Goal: Find specific page/section: Find specific page/section

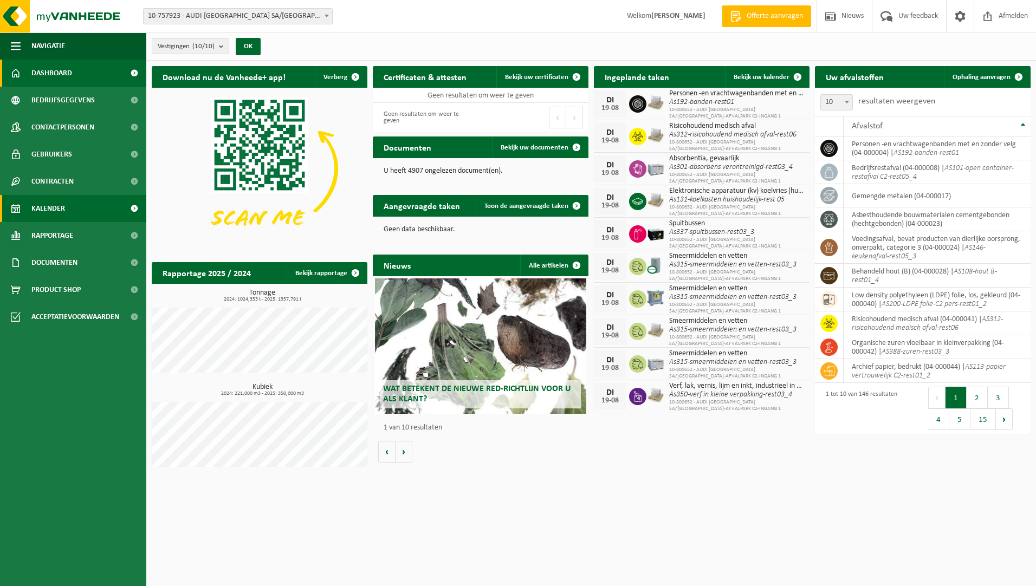
click at [61, 213] on span "Kalender" at bounding box center [48, 208] width 34 height 27
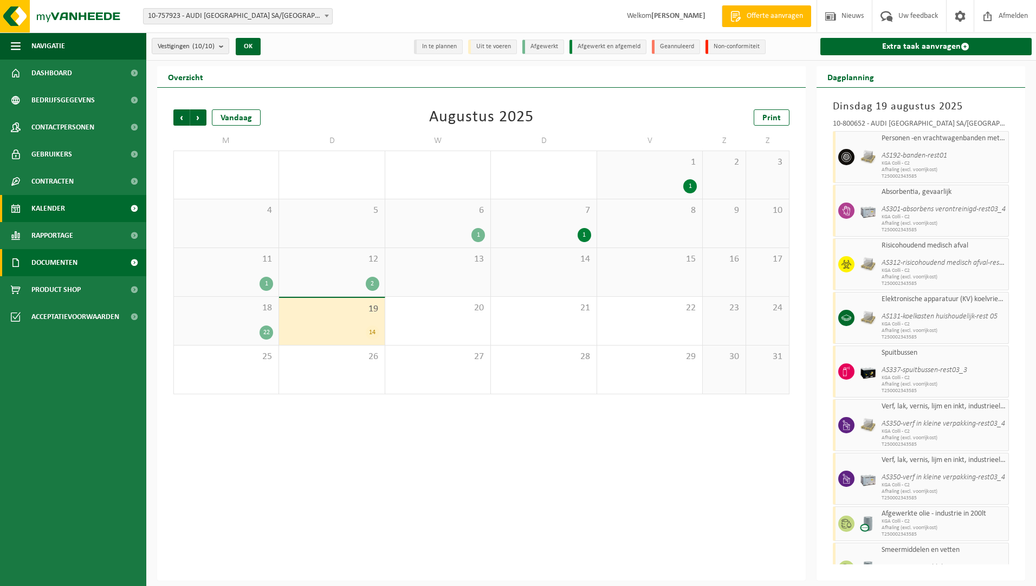
click at [61, 262] on span "Documenten" at bounding box center [54, 262] width 46 height 27
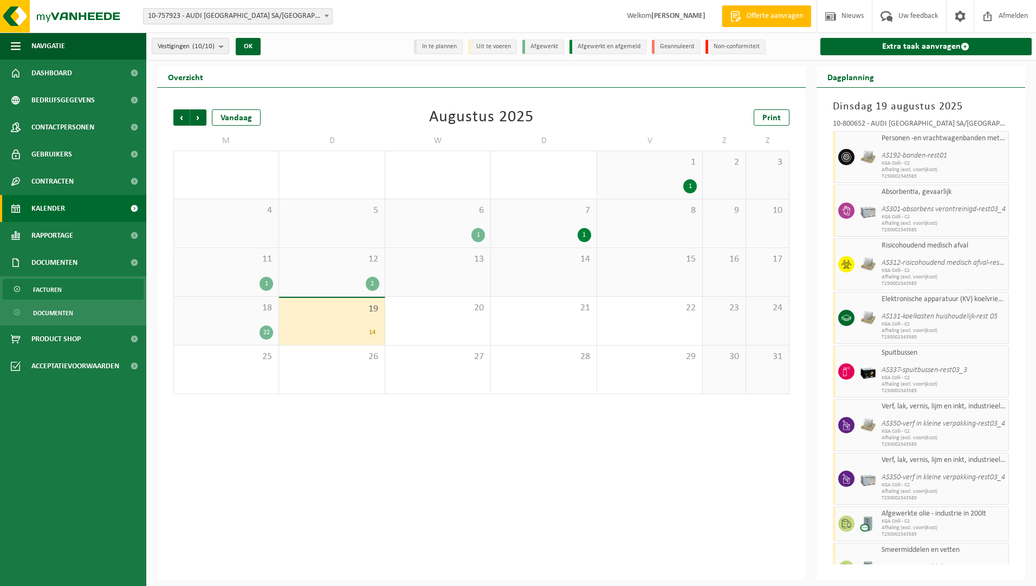
click at [68, 285] on link "Facturen" at bounding box center [73, 289] width 141 height 21
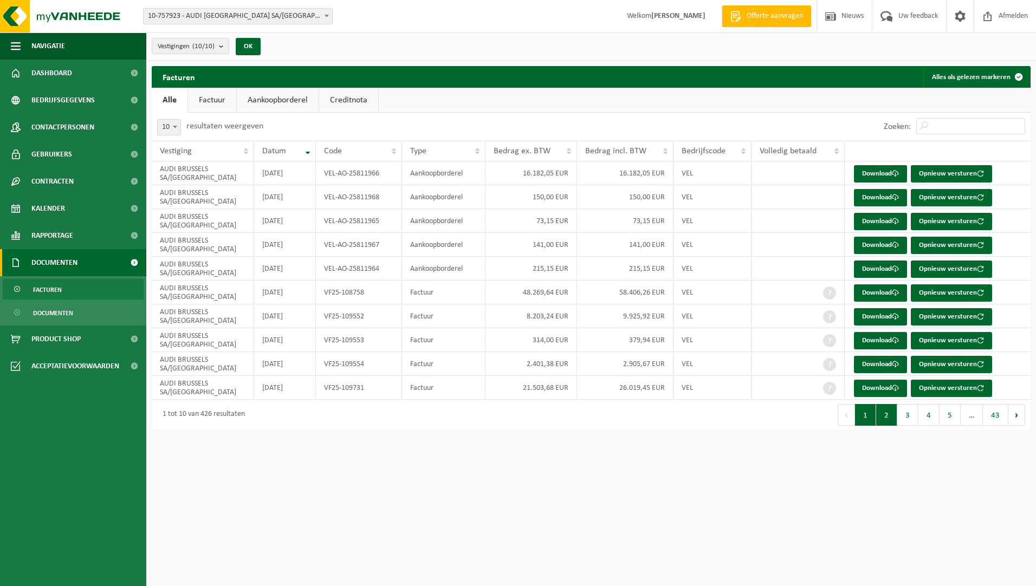
click at [889, 410] on button "2" at bounding box center [886, 415] width 21 height 22
